Goal: Information Seeking & Learning: Understand process/instructions

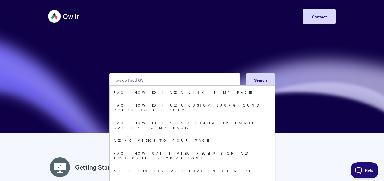
type input "how do I add GST"
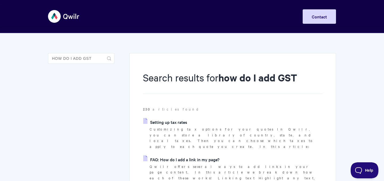
click at [171, 122] on link "Setting up tax rates" at bounding box center [165, 122] width 44 height 8
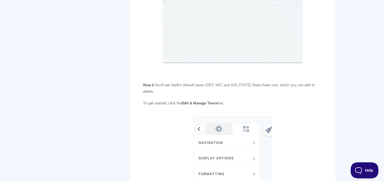
scroll to position [382, 0]
